Goal: Find specific page/section: Find specific page/section

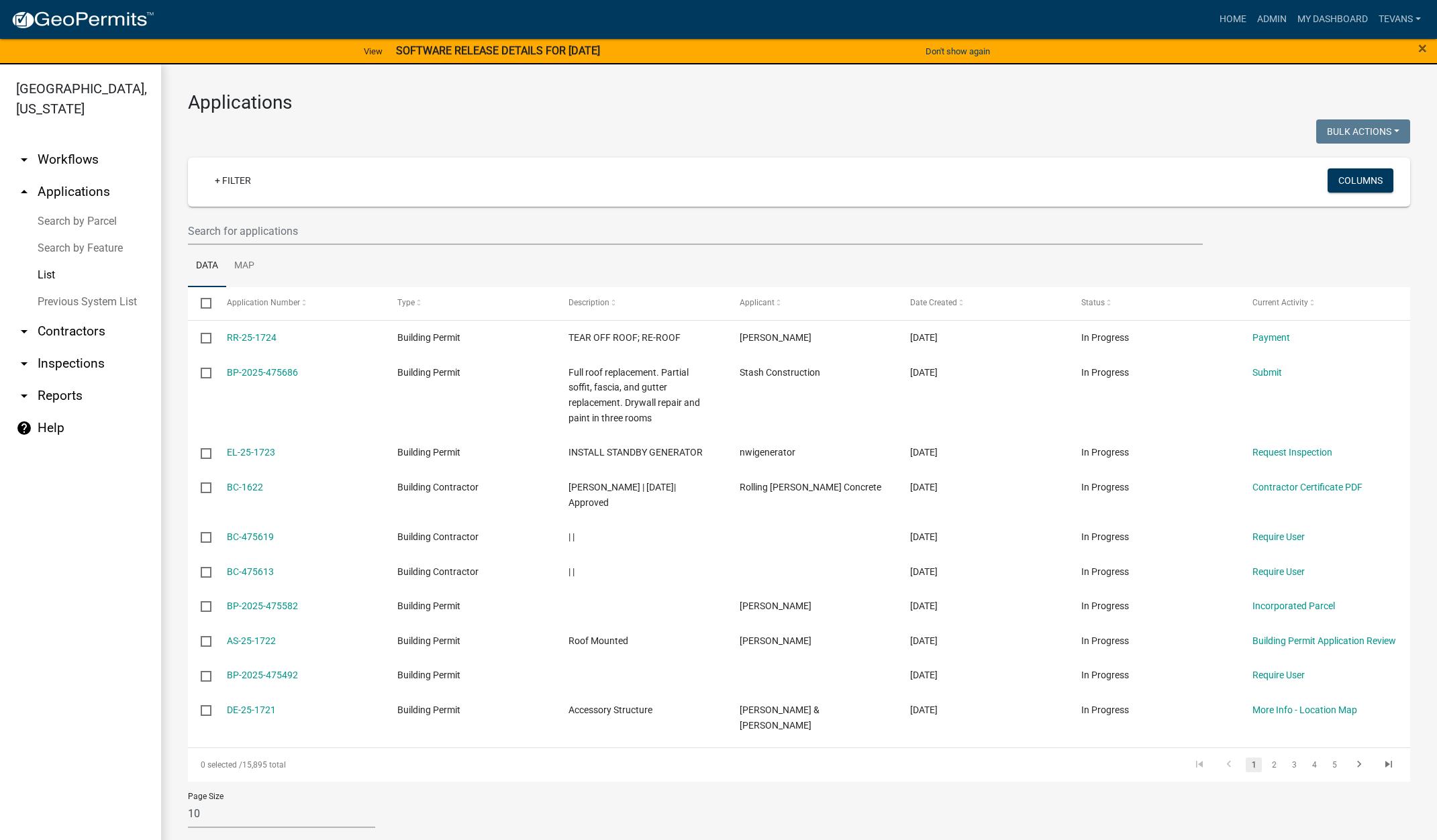
click at [102, 208] on link "Search by Parcel" at bounding box center [81, 221] width 161 height 27
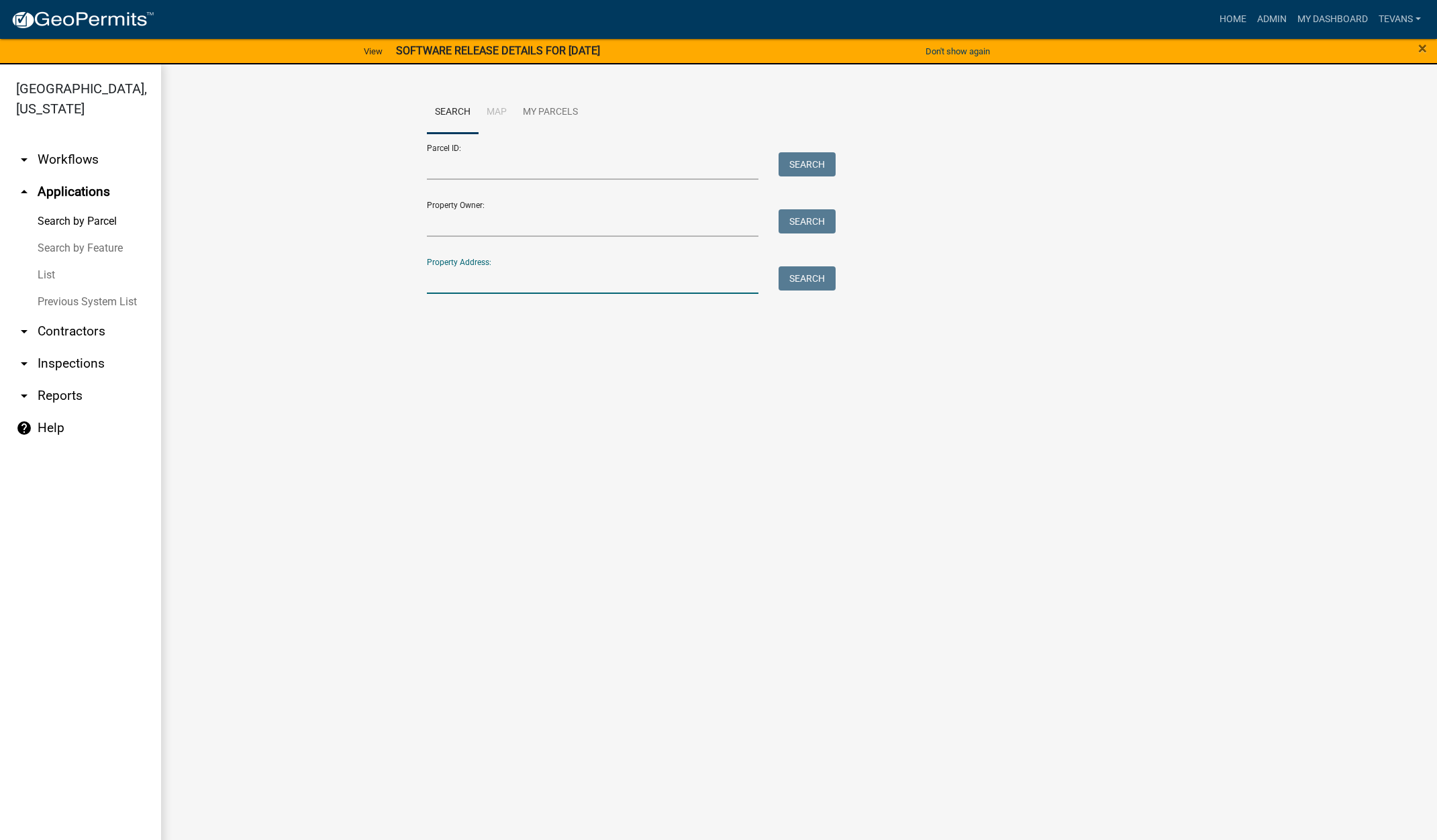
drag, startPoint x: 494, startPoint y: 282, endPoint x: 508, endPoint y: 276, distance: 15.2
click at [499, 282] on input "Property Address:" at bounding box center [593, 280] width 332 height 28
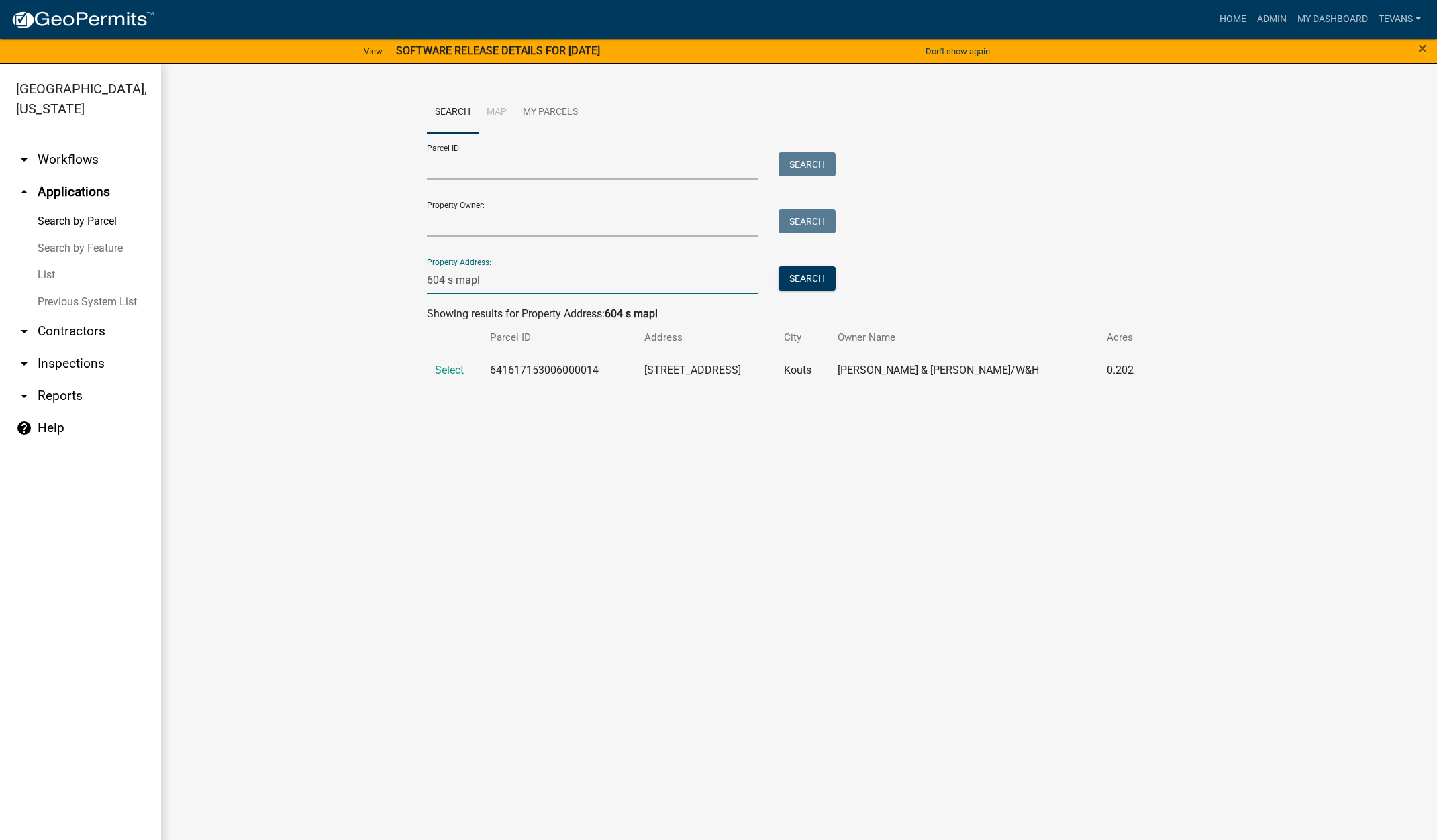
type input "604 s mapl"
